Goal: Task Accomplishment & Management: Complete application form

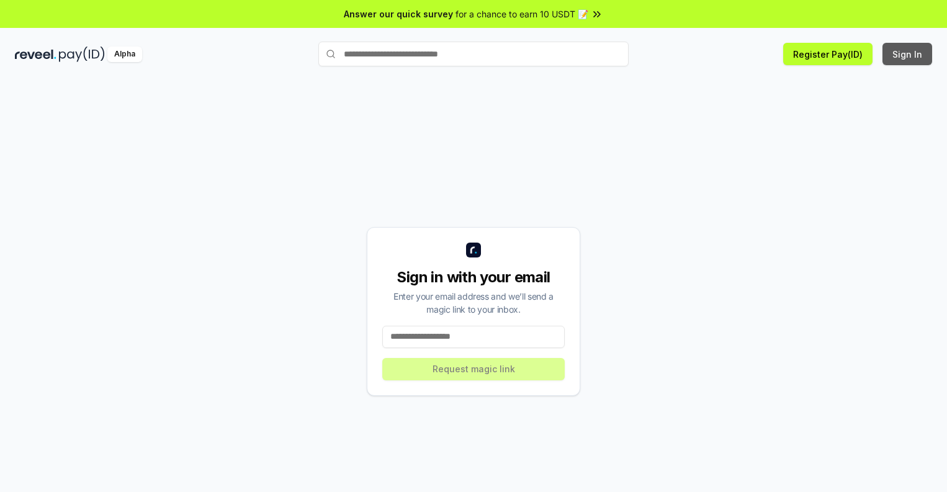
click at [908, 54] on button "Sign In" at bounding box center [908, 54] width 50 height 22
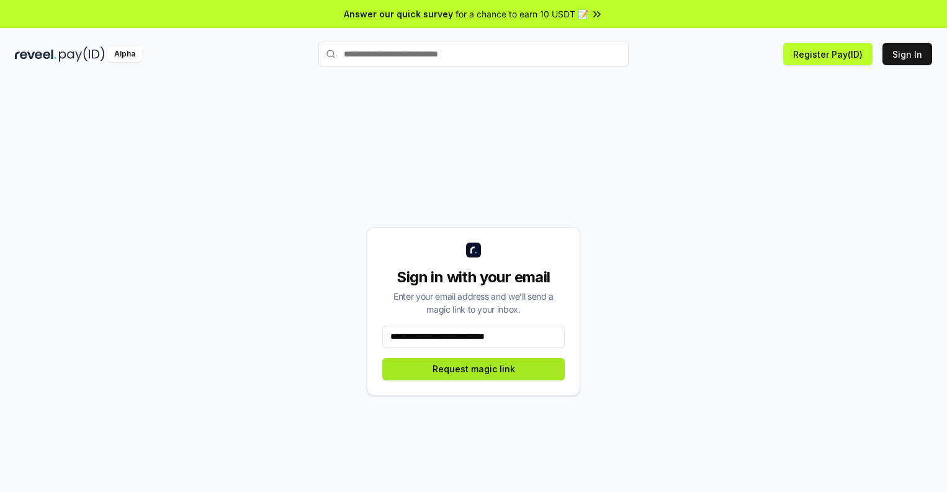
type input "**********"
click at [474, 369] on button "Request magic link" at bounding box center [473, 369] width 182 height 22
